Goal: Navigation & Orientation: Find specific page/section

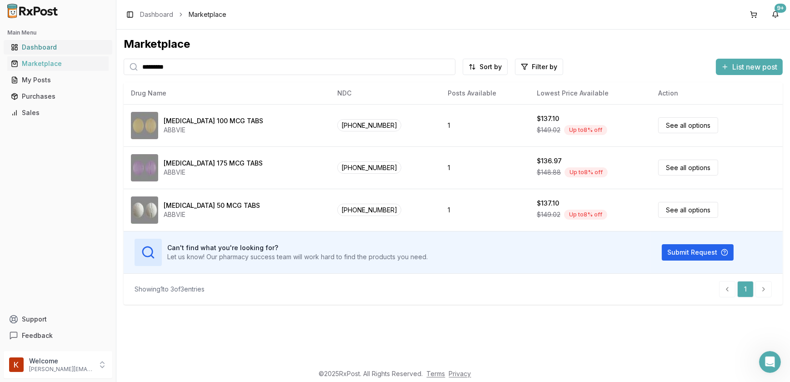
click at [46, 48] on div "Dashboard" at bounding box center [58, 47] width 94 height 9
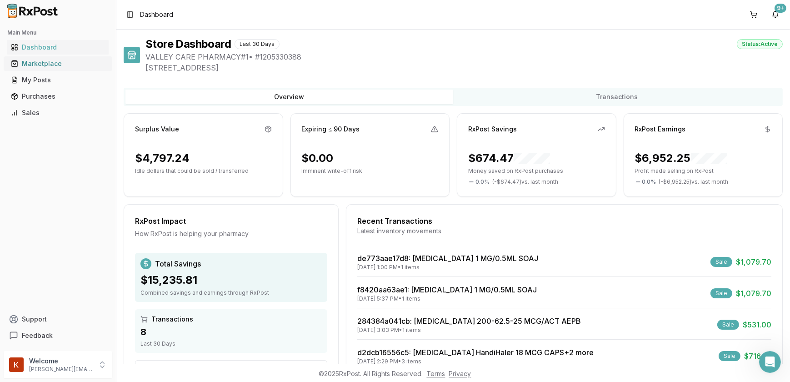
click at [51, 64] on div "Marketplace" at bounding box center [58, 63] width 94 height 9
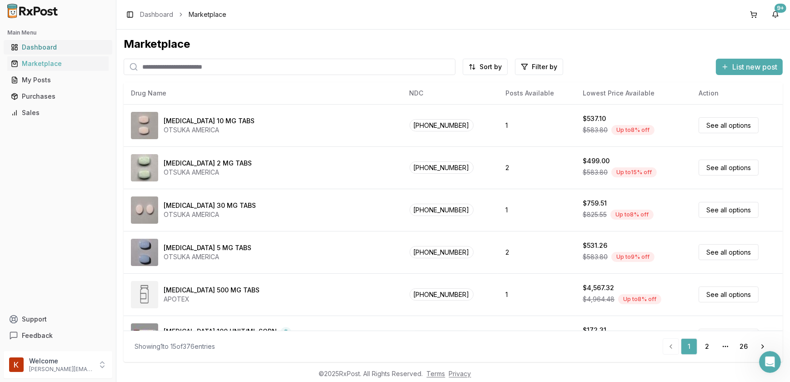
click at [31, 45] on div "Dashboard" at bounding box center [58, 47] width 94 height 9
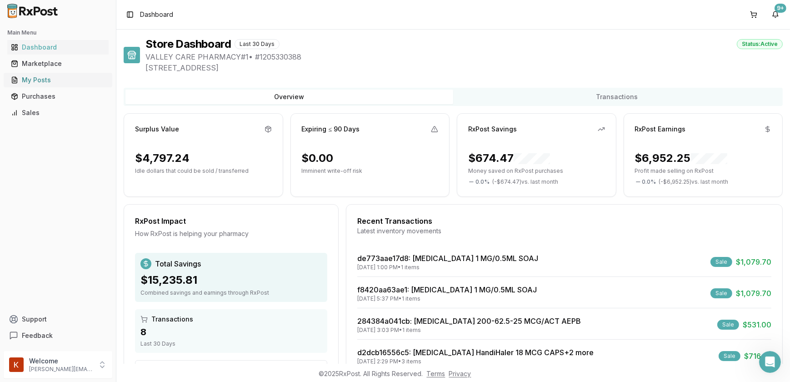
click at [48, 84] on div "My Posts" at bounding box center [58, 79] width 94 height 9
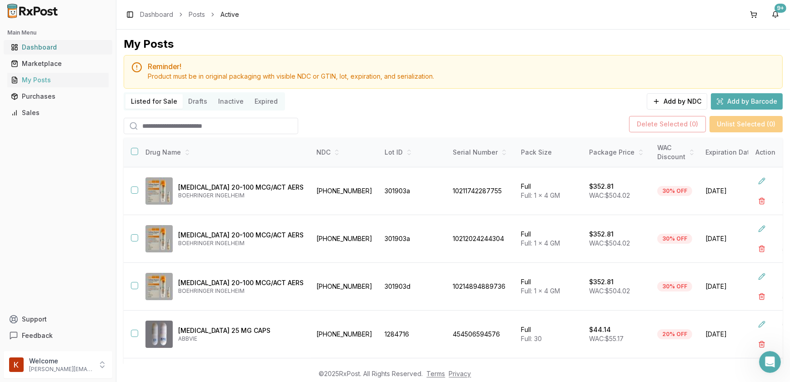
click at [63, 45] on div "Dashboard" at bounding box center [58, 47] width 94 height 9
